Goal: Task Accomplishment & Management: Manage account settings

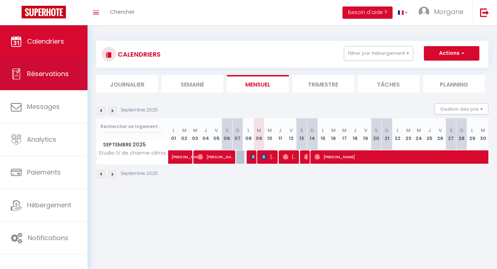
click at [67, 72] on span "Réservations" at bounding box center [48, 73] width 42 height 9
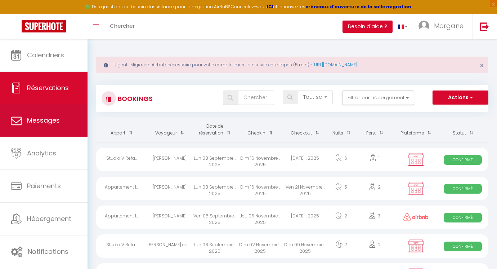
click at [59, 109] on link "Messages" at bounding box center [44, 120] width 88 height 32
select select "message"
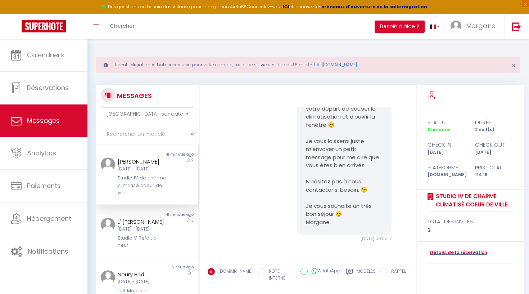
scroll to position [1815, 0]
click at [339, 64] on link "https://superhote.com/migration-airbnb" at bounding box center [335, 65] width 45 height 6
click at [473, 27] on span "Morgane" at bounding box center [481, 25] width 30 height 9
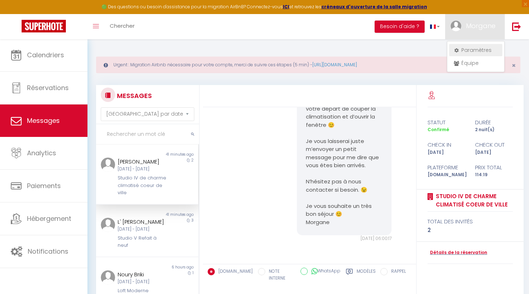
click at [466, 46] on link "Paramètres" at bounding box center [475, 50] width 53 height 12
select select "28"
select select "fr"
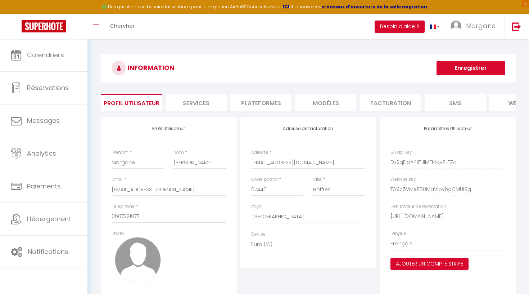
click at [258, 102] on li "Plateformes" at bounding box center [261, 103] width 61 height 18
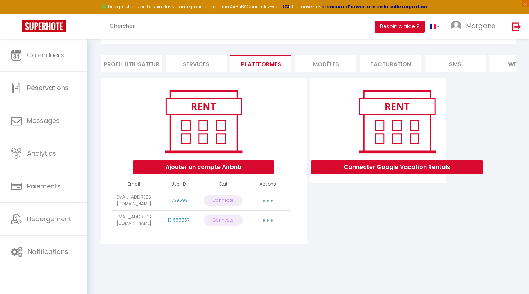
scroll to position [39, 0]
click at [270, 195] on button "button" at bounding box center [268, 201] width 20 height 12
click at [240, 245] on link "Reconnecter le compte" at bounding box center [236, 243] width 80 height 12
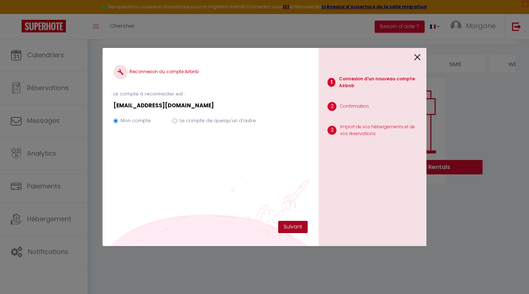
click at [290, 223] on button "Suivant" at bounding box center [293, 227] width 30 height 12
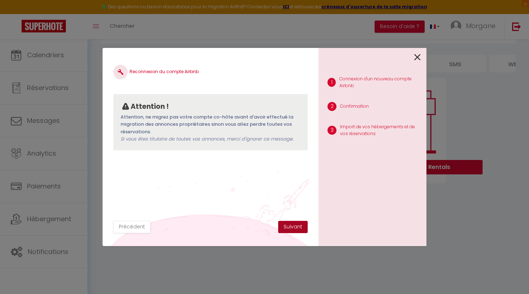
click at [288, 228] on button "Suivant" at bounding box center [293, 227] width 30 height 12
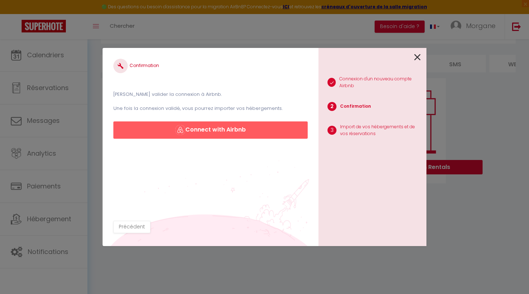
click at [258, 124] on button "Connect with Airbnb" at bounding box center [210, 129] width 194 height 17
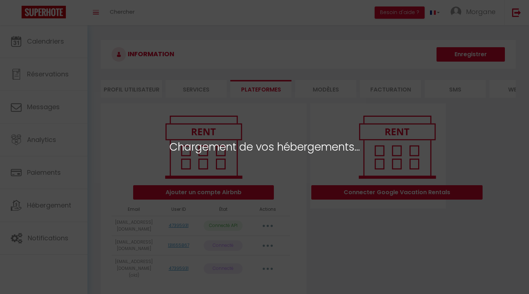
select select "46283"
select select "46284"
select select "46285"
select select "46286"
select select "46287"
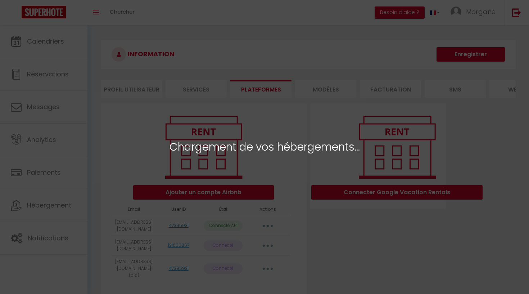
select select "72188"
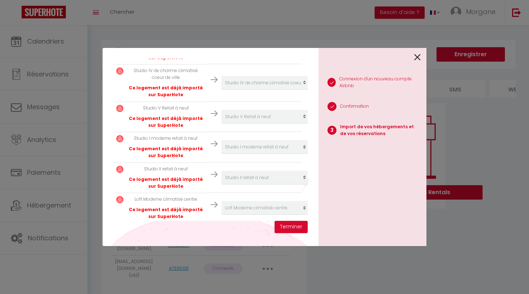
scroll to position [179, 0]
click at [291, 229] on button "Terminer" at bounding box center [291, 227] width 33 height 12
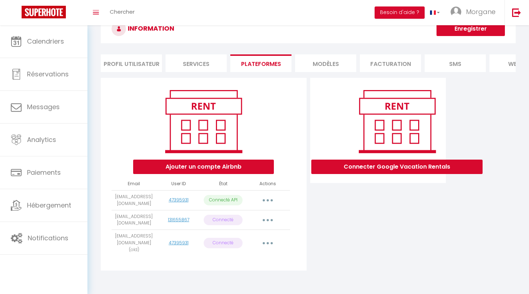
scroll to position [25, 0]
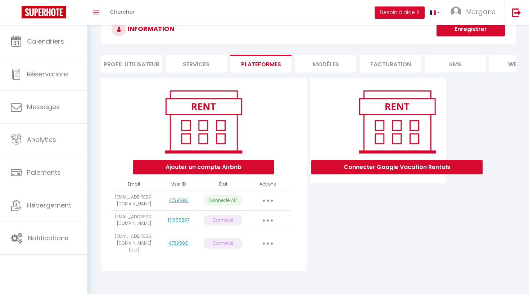
click at [270, 219] on button "button" at bounding box center [268, 221] width 20 height 12
click at [227, 261] on link "Reconnecter le compte" at bounding box center [236, 262] width 80 height 12
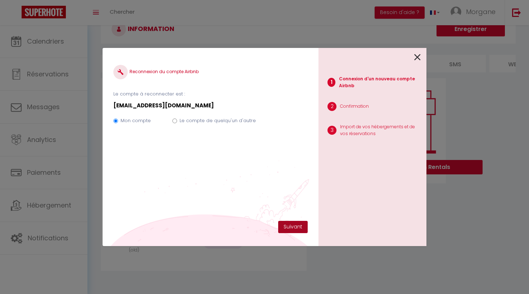
click at [290, 226] on button "Suivant" at bounding box center [293, 227] width 30 height 12
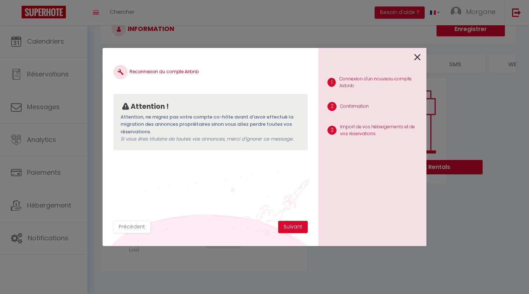
click at [290, 226] on button "Suivant" at bounding box center [293, 227] width 30 height 12
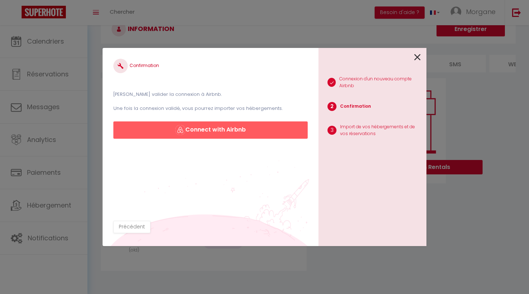
click at [250, 129] on button "Connect with Airbnb" at bounding box center [210, 129] width 194 height 17
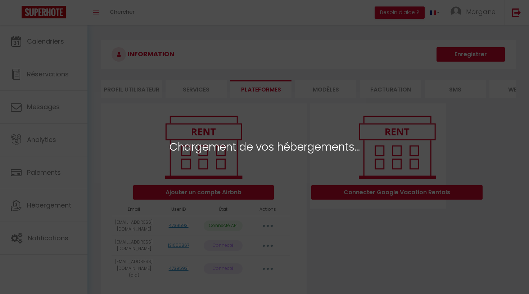
select select "46283"
select select "46284"
select select "46285"
select select "46286"
select select "46287"
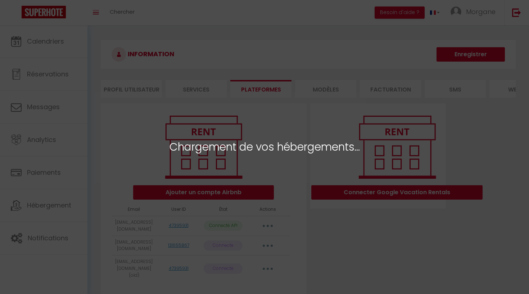
select select "72188"
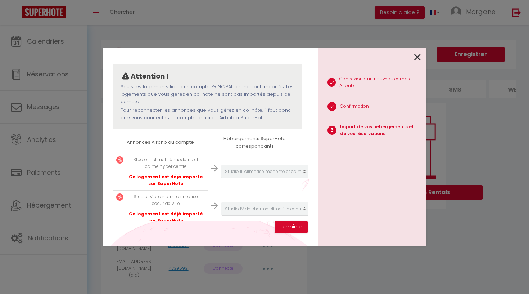
scroll to position [54, 1]
click at [419, 55] on icon at bounding box center [418, 57] width 6 height 11
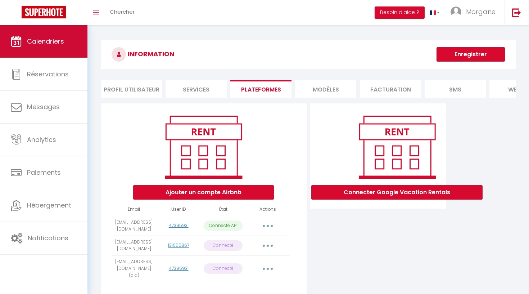
scroll to position [0, 0]
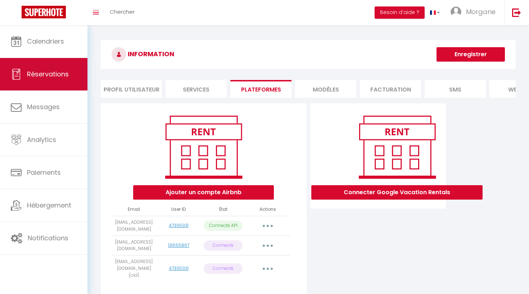
click at [61, 86] on link "Réservations" at bounding box center [44, 74] width 88 height 32
select select "not_cancelled"
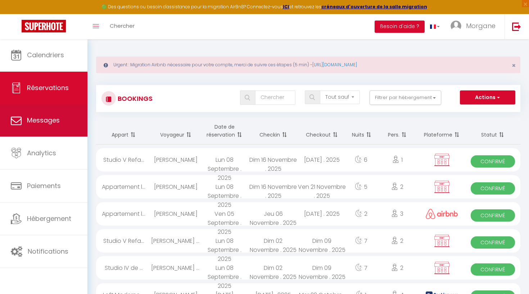
click at [50, 115] on link "Messages" at bounding box center [44, 120] width 88 height 32
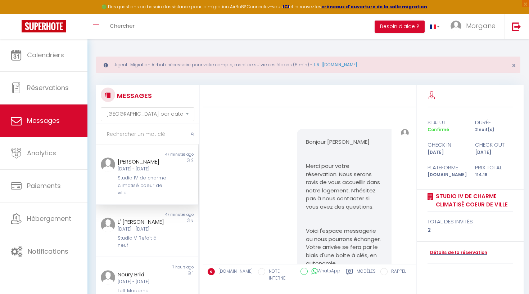
scroll to position [1815, 0]
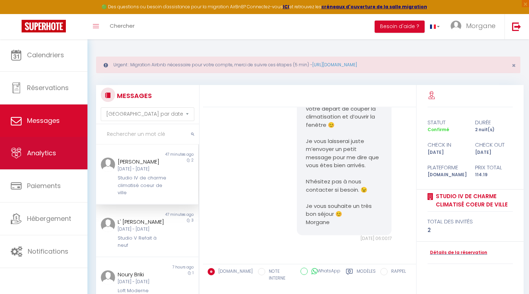
click at [48, 140] on link "Analytics" at bounding box center [44, 153] width 88 height 32
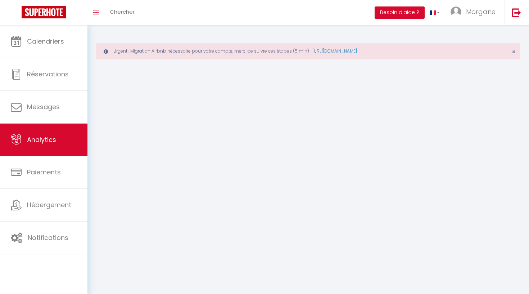
select select "2025"
select select "9"
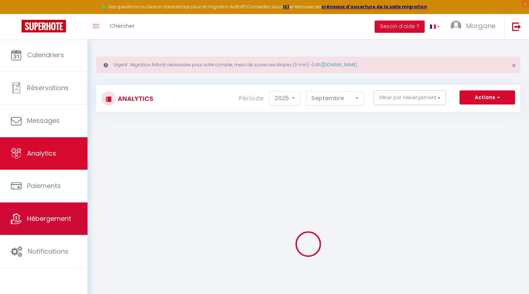
click at [51, 210] on link "Hébergement" at bounding box center [44, 218] width 88 height 32
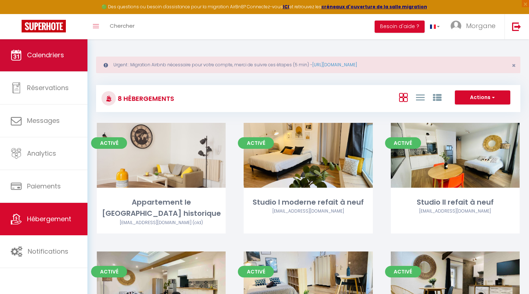
click at [49, 64] on link "Calendriers" at bounding box center [44, 55] width 88 height 32
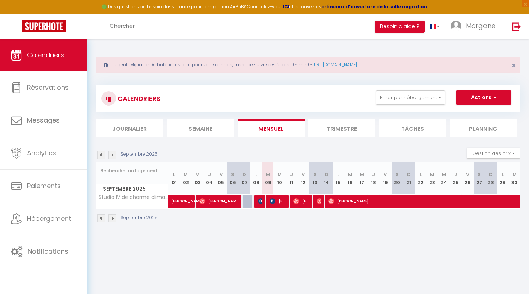
click at [437, 125] on li "Tâches" at bounding box center [412, 128] width 67 height 18
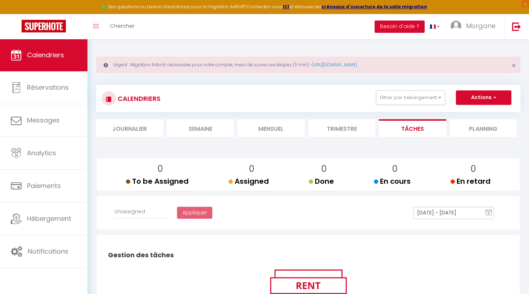
select select
click at [365, 131] on li "Trimestre" at bounding box center [342, 128] width 67 height 18
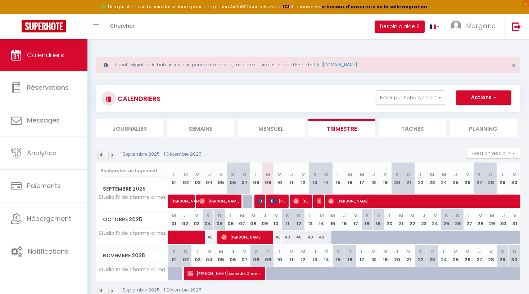
click at [270, 137] on div "CALENDRIERS Filtrer par hébergement Tous Appartement le St Jean- centre histori…" at bounding box center [308, 190] width 425 height 224
click at [267, 130] on li "Mensuel" at bounding box center [271, 128] width 67 height 18
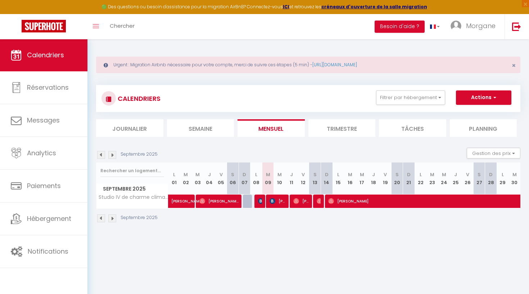
click at [143, 128] on li "Journalier" at bounding box center [129, 128] width 67 height 18
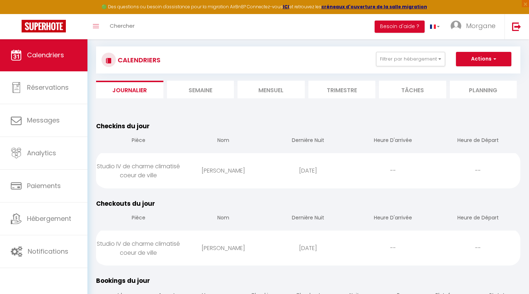
scroll to position [38, 0]
click at [259, 92] on li "Mensuel" at bounding box center [271, 90] width 67 height 18
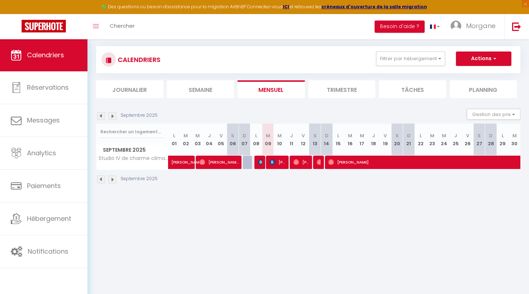
scroll to position [39, 0]
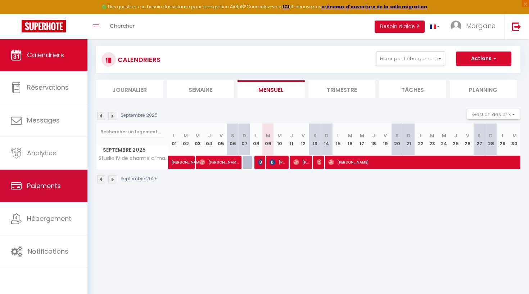
click at [74, 191] on link "Paiements" at bounding box center [44, 186] width 88 height 32
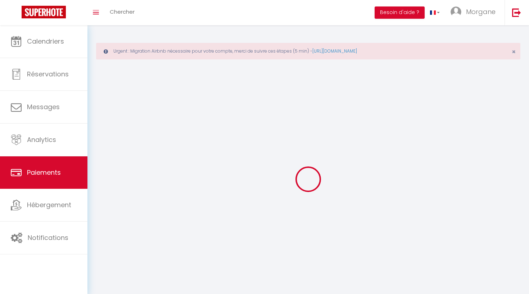
select select "2"
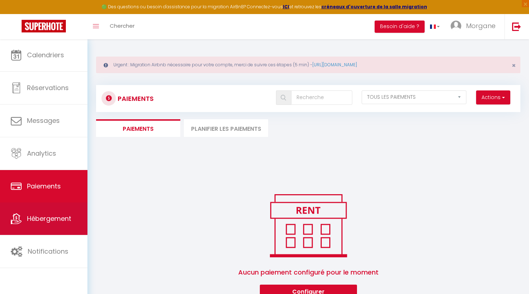
click at [66, 217] on span "Hébergement" at bounding box center [49, 218] width 44 height 9
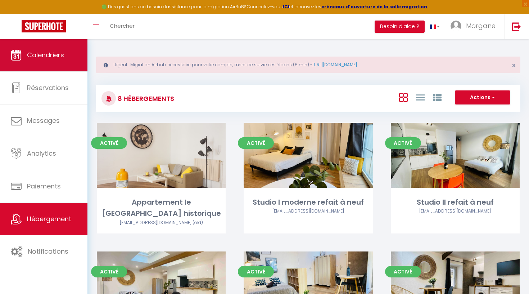
click at [62, 62] on link "Calendriers" at bounding box center [44, 55] width 88 height 32
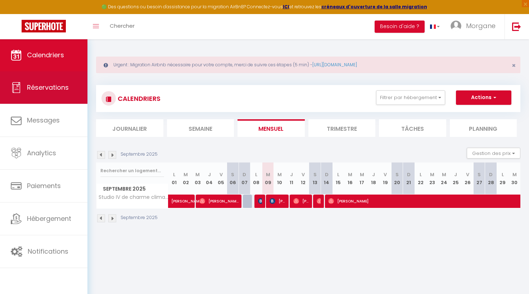
click at [57, 91] on span "Réservations" at bounding box center [48, 87] width 42 height 9
select select "not_cancelled"
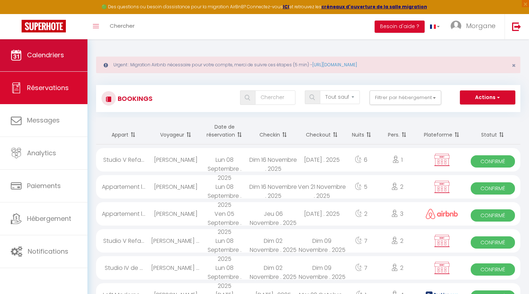
click at [39, 62] on link "Calendriers" at bounding box center [44, 55] width 88 height 32
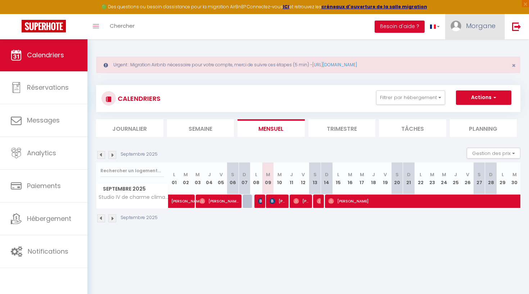
click at [480, 29] on span "Morgane" at bounding box center [481, 25] width 30 height 9
click at [467, 51] on link "Paramètres" at bounding box center [475, 50] width 53 height 12
select select "28"
select select "fr"
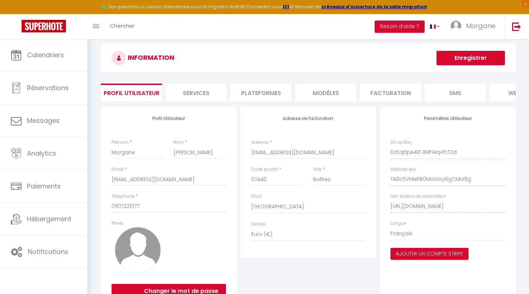
scroll to position [10, 0]
click at [261, 94] on li "Plateformes" at bounding box center [261, 92] width 61 height 18
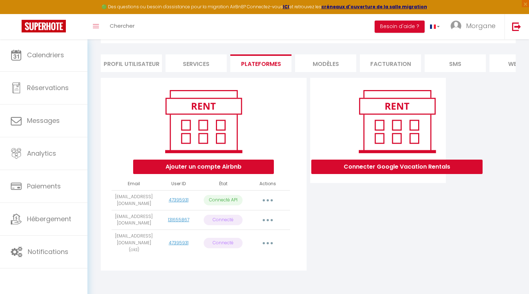
scroll to position [39, 0]
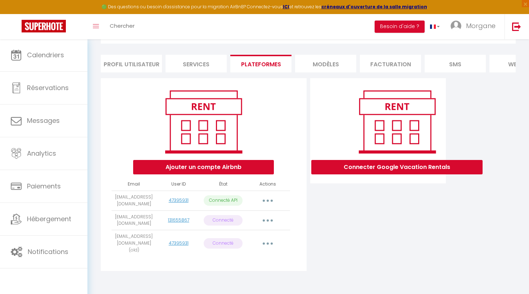
click at [264, 220] on button "button" at bounding box center [268, 221] width 20 height 12
click at [252, 237] on link "Importer les appartements" at bounding box center [236, 237] width 80 height 12
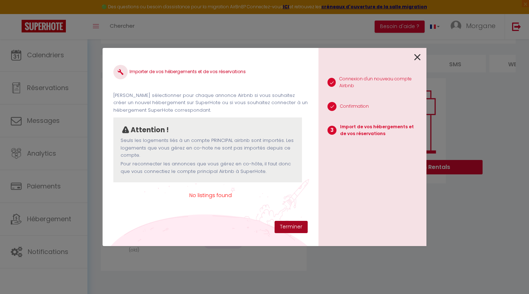
click at [288, 225] on button "Terminer" at bounding box center [291, 227] width 33 height 12
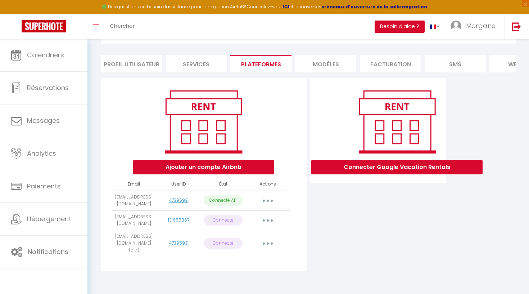
click at [264, 238] on button "button" at bounding box center [268, 244] width 20 height 12
click at [287, 248] on div "Ajouter un compte Airbnb Email User ID État Actions morganelucas20@gmail.com 47…" at bounding box center [204, 174] width 206 height 193
click at [222, 219] on p "Connecté" at bounding box center [223, 220] width 39 height 10
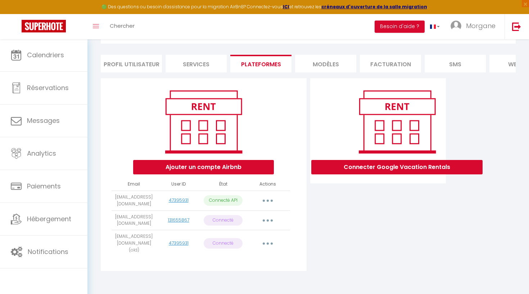
click at [222, 219] on p "Connecté" at bounding box center [223, 220] width 39 height 10
click at [200, 207] on td "47395931" at bounding box center [178, 201] width 45 height 20
